Goal: Task Accomplishment & Management: Manage account settings

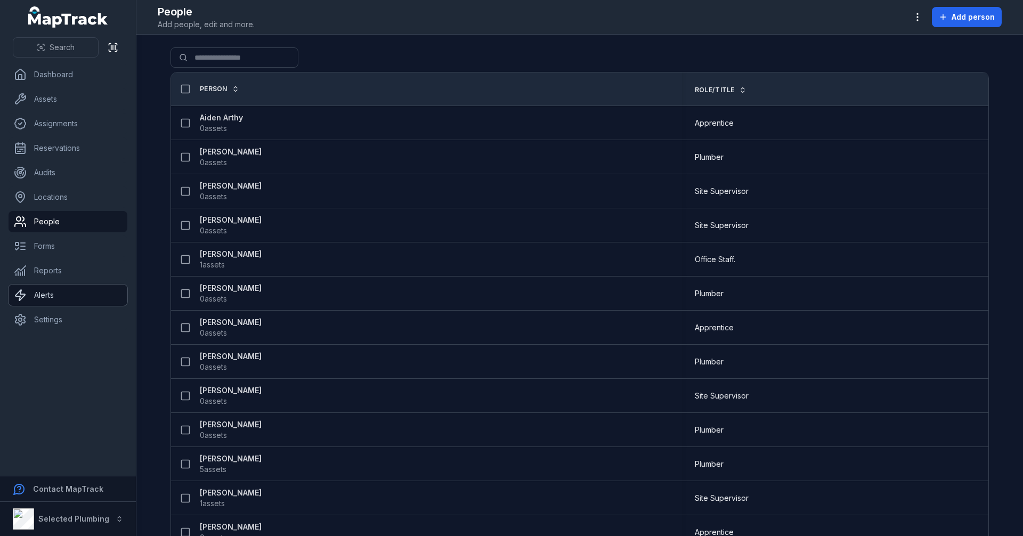
click at [55, 295] on link "Alerts" at bounding box center [68, 295] width 119 height 21
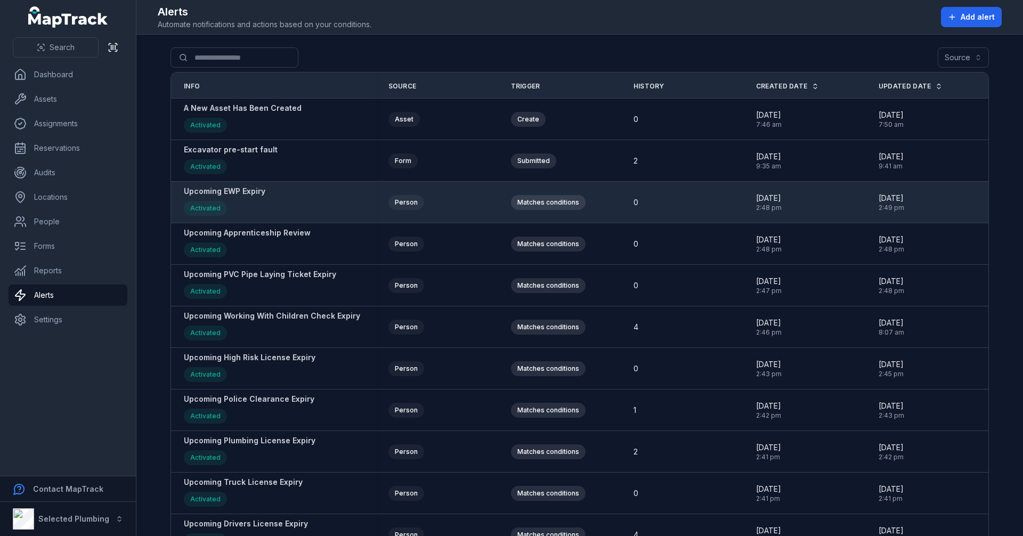
click at [225, 190] on strong "Upcoming EWP Expiry" at bounding box center [225, 191] width 82 height 11
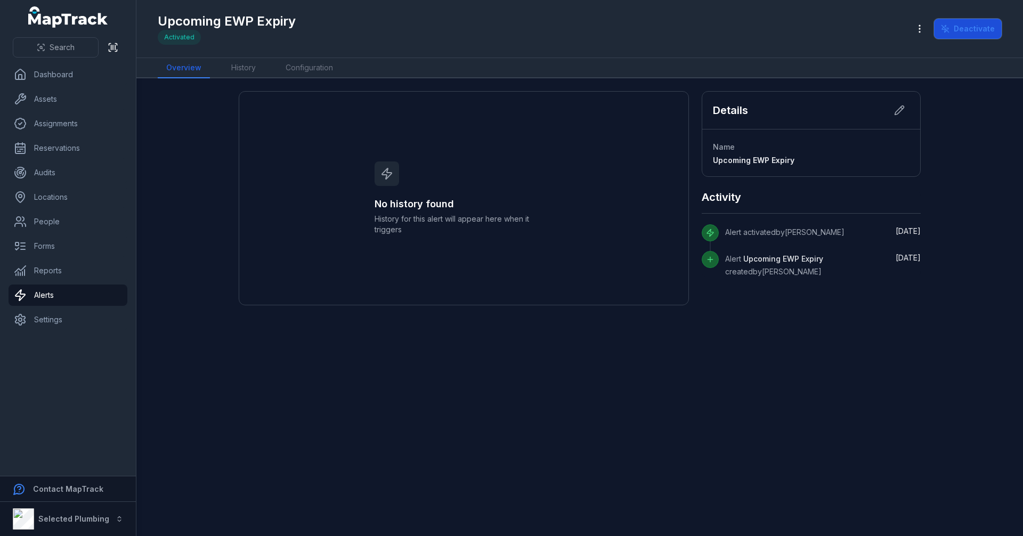
click at [979, 26] on button "Deactivate" at bounding box center [968, 29] width 68 height 20
click at [303, 71] on link "Configuration" at bounding box center [309, 68] width 64 height 20
